Goal: Navigation & Orientation: Find specific page/section

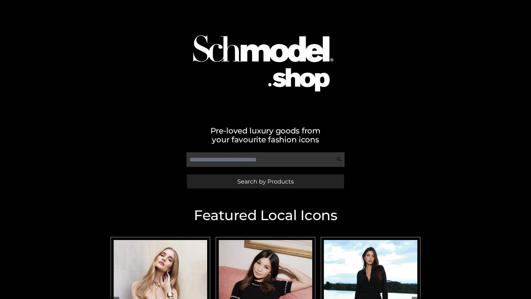
click at [265, 181] on span "Search by Products" at bounding box center [265, 181] width 56 height 6
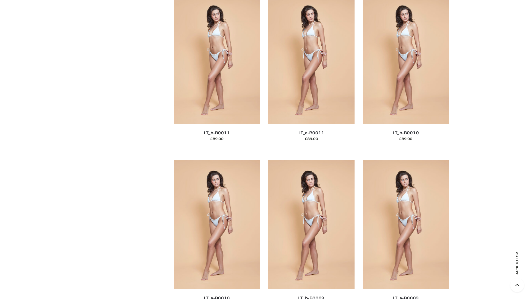
scroll to position [2484, 0]
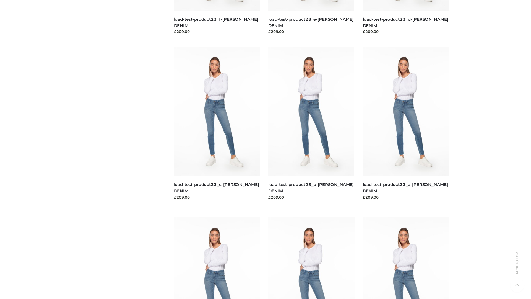
scroll to position [485, 0]
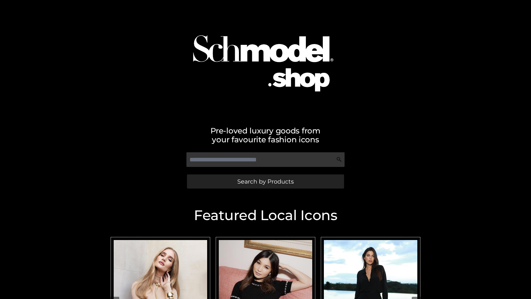
click at [265, 181] on span "Search by Products" at bounding box center [265, 181] width 56 height 6
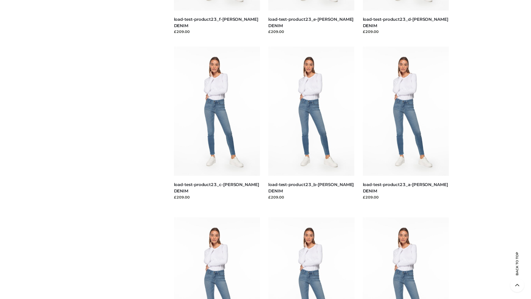
scroll to position [1151, 0]
